Goal: Information Seeking & Learning: Learn about a topic

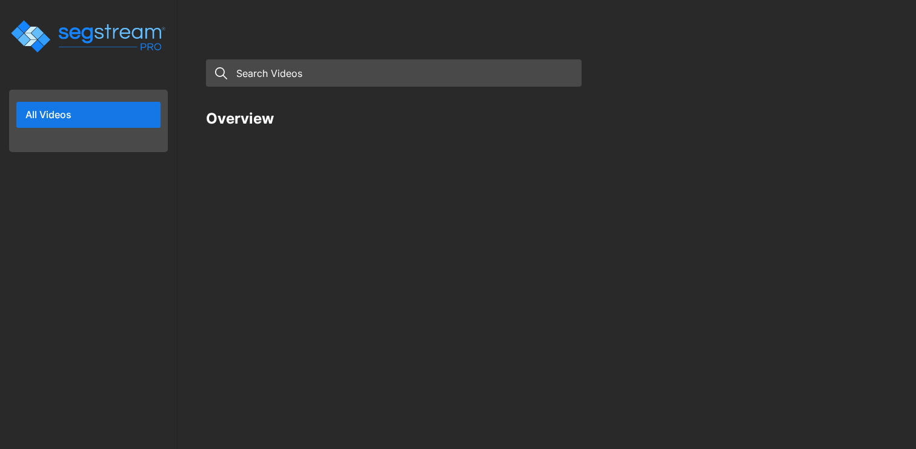
click at [444, 70] on input "text" at bounding box center [394, 72] width 376 height 27
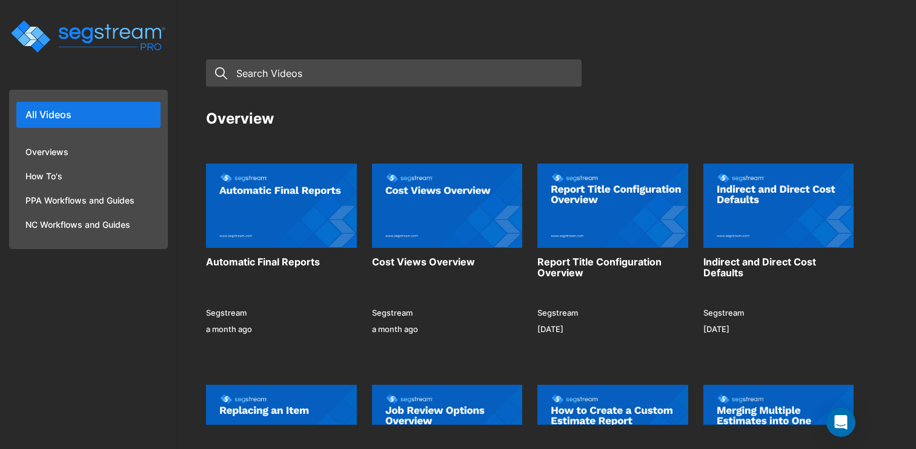
click at [387, 70] on input "text" at bounding box center [394, 72] width 376 height 27
type input "automatic"
